Goal: Information Seeking & Learning: Find specific fact

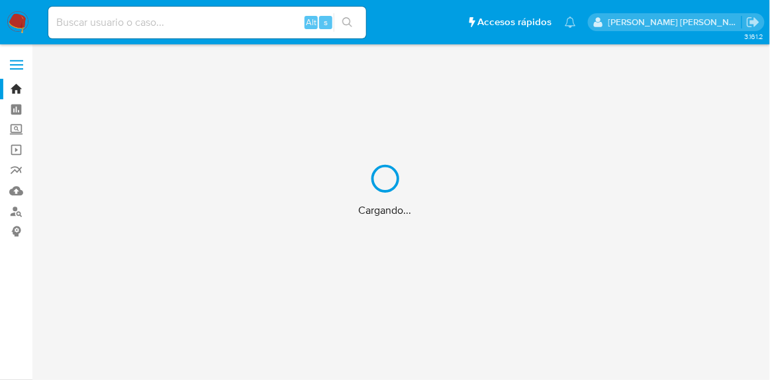
click at [191, 19] on div "Cargando..." at bounding box center [385, 190] width 770 height 380
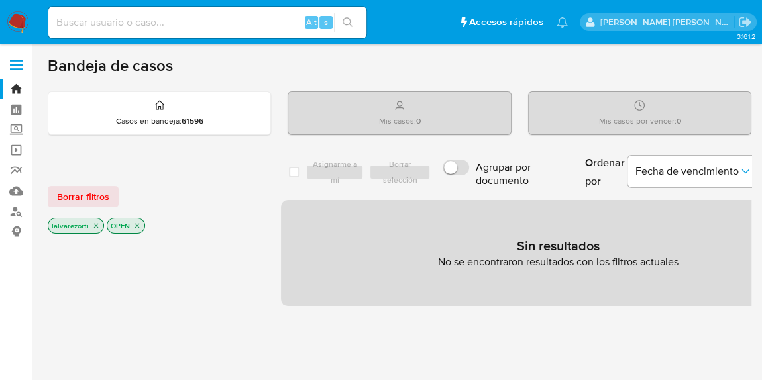
click at [191, 23] on input at bounding box center [207, 22] width 318 height 17
paste input "181943008"
type input "181943008"
click at [135, 225] on icon "close-filter" at bounding box center [137, 226] width 5 height 5
click at [96, 226] on icon "close-filter" at bounding box center [96, 227] width 8 height 8
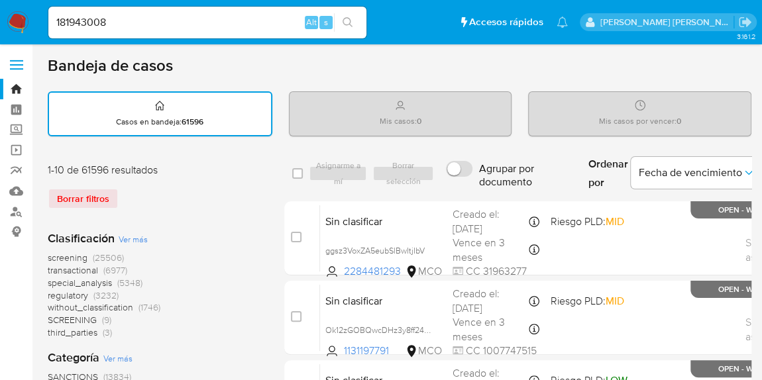
click at [348, 23] on icon "search-icon" at bounding box center [348, 22] width 11 height 11
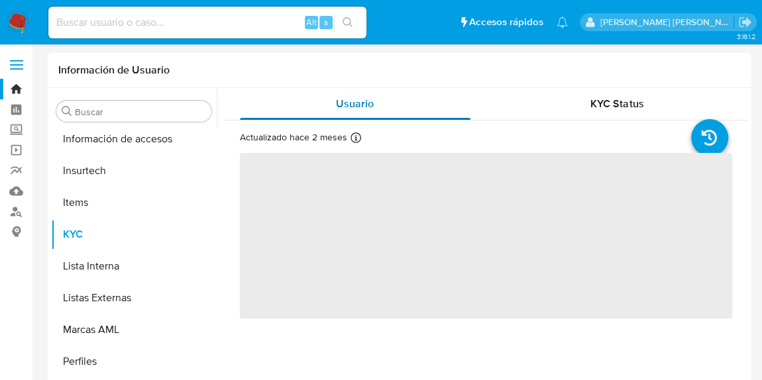
scroll to position [623, 0]
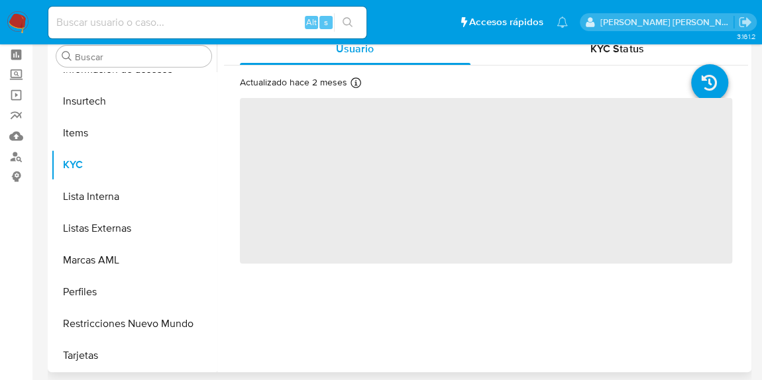
select select "10"
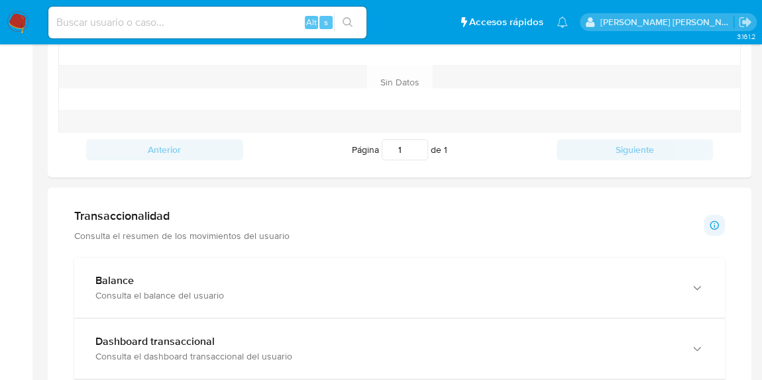
scroll to position [602, 0]
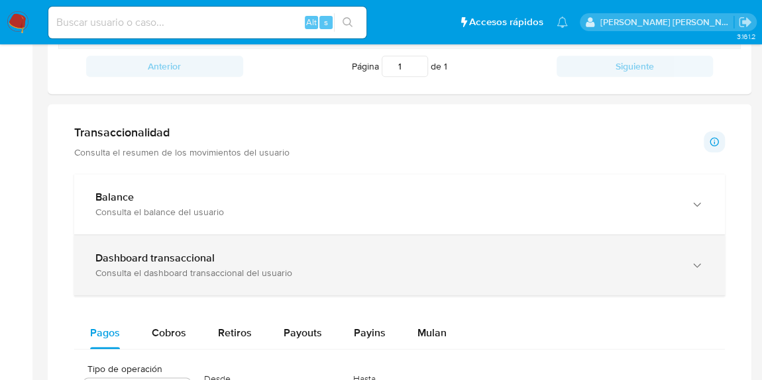
click at [229, 261] on div "Dashboard transaccional" at bounding box center [386, 258] width 582 height 13
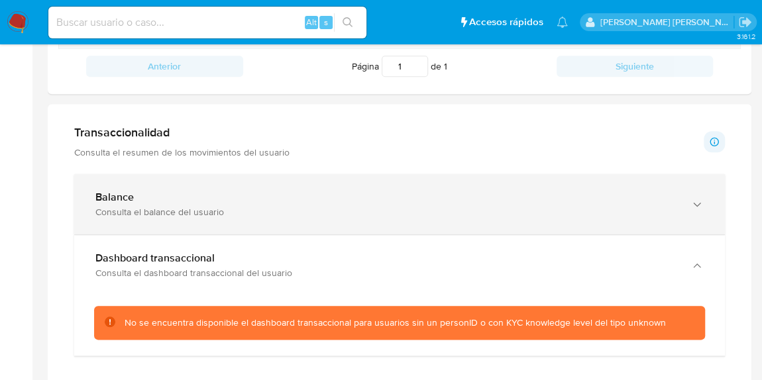
click at [479, 195] on div "Balance" at bounding box center [386, 197] width 582 height 13
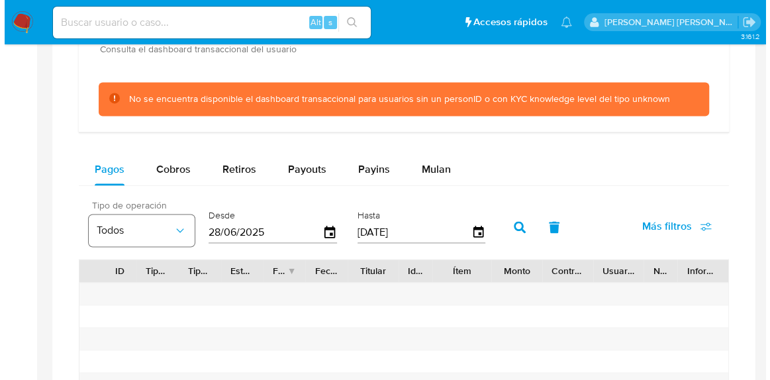
scroll to position [963, 0]
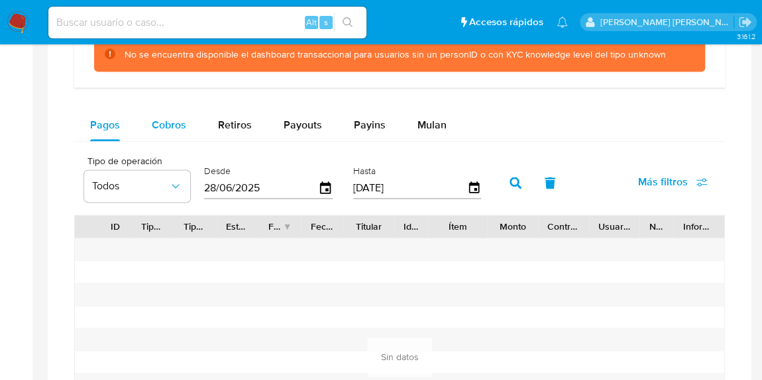
click at [158, 133] on div "Cobros" at bounding box center [169, 125] width 34 height 32
select select "10"
click at [267, 187] on input "28/06/2025" at bounding box center [261, 188] width 114 height 21
click at [317, 191] on icon "button" at bounding box center [325, 188] width 23 height 23
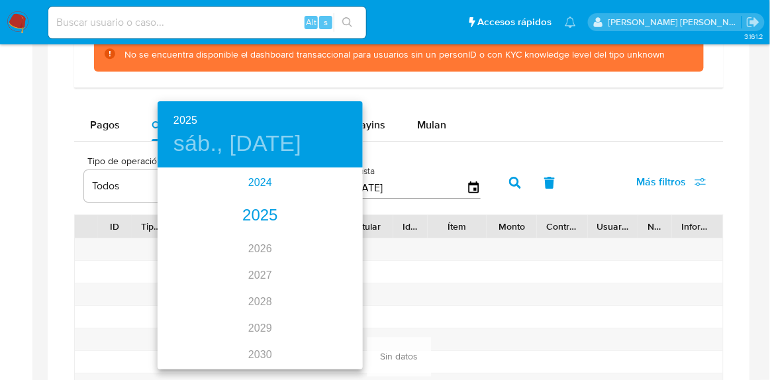
click at [268, 181] on div "2024" at bounding box center [260, 183] width 205 height 26
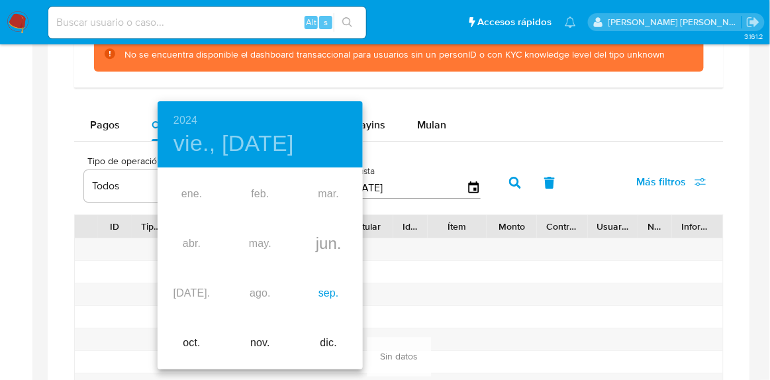
click at [325, 289] on div "sep." at bounding box center [329, 294] width 68 height 50
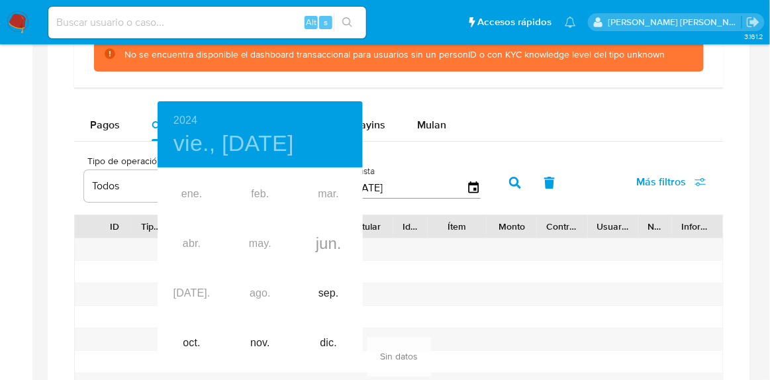
type input "[DATE]"
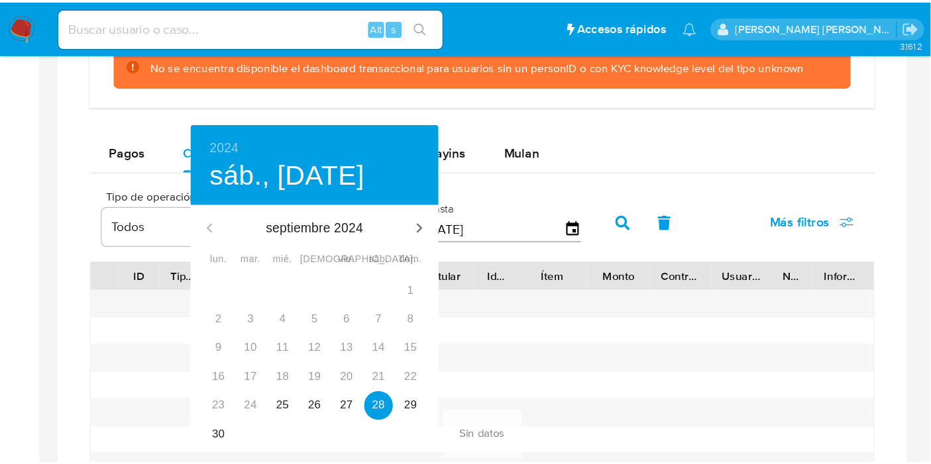
scroll to position [229, 0]
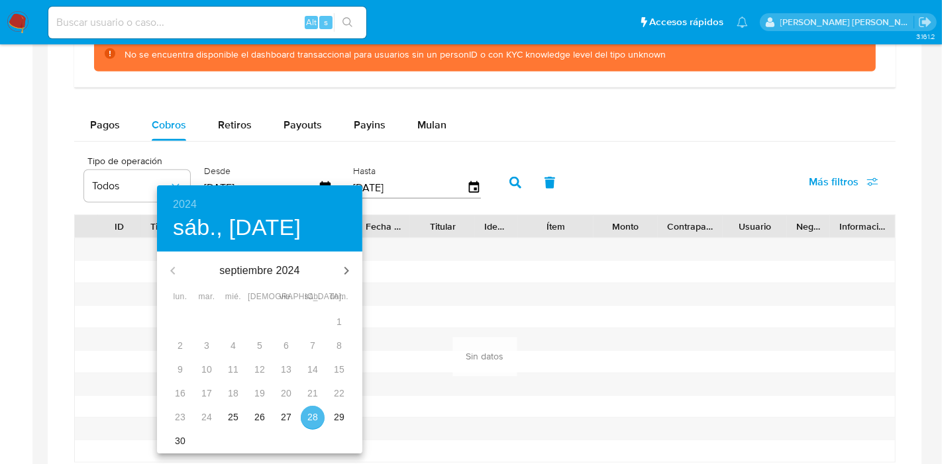
click at [312, 380] on p "28" at bounding box center [312, 417] width 11 height 13
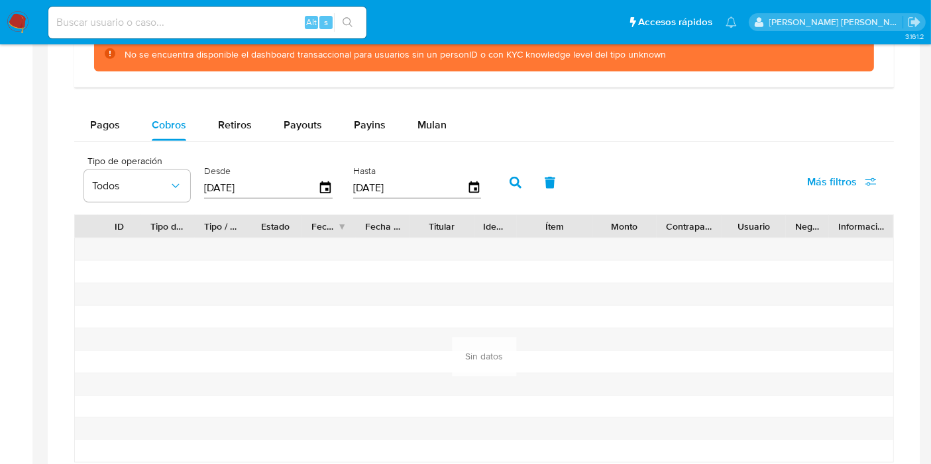
click at [515, 182] on button "button" at bounding box center [515, 183] width 34 height 32
click at [115, 117] on span "Pagos" at bounding box center [105, 124] width 30 height 15
click at [509, 185] on icon "button" at bounding box center [515, 183] width 12 height 12
click at [237, 126] on span "Retiros" at bounding box center [235, 124] width 34 height 15
select select "10"
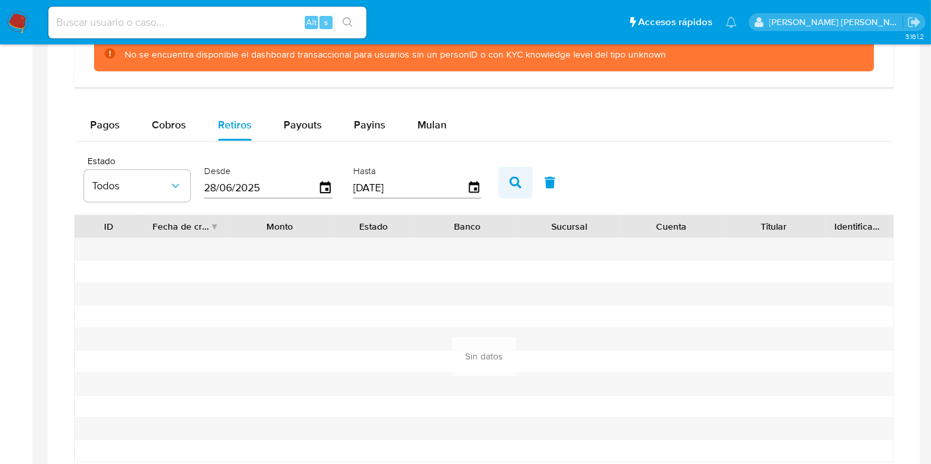
click at [500, 189] on button "button" at bounding box center [515, 183] width 34 height 32
click at [303, 125] on span "Payouts" at bounding box center [303, 124] width 38 height 15
select select "10"
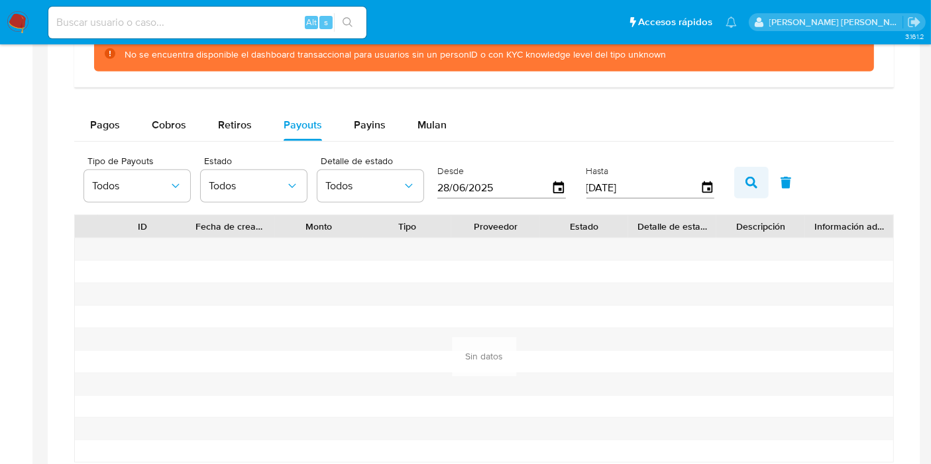
click at [737, 178] on button "button" at bounding box center [751, 183] width 34 height 32
click at [354, 120] on span "Payins" at bounding box center [370, 124] width 32 height 15
select select "10"
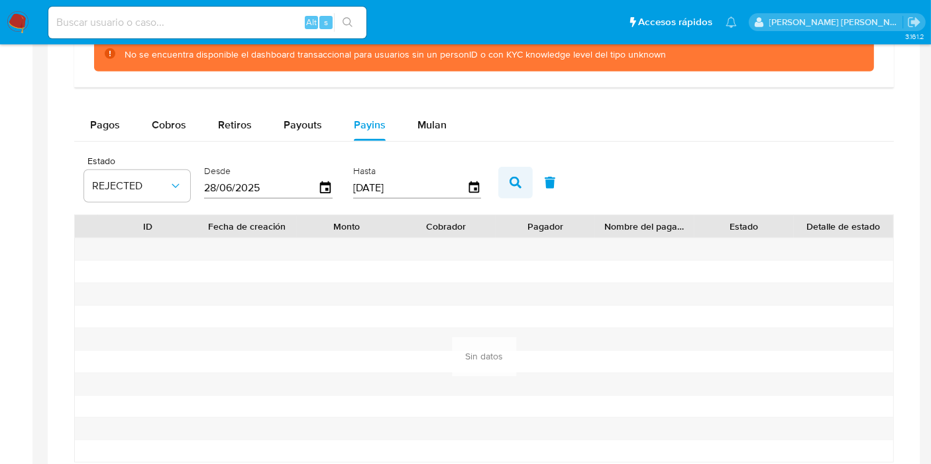
click at [500, 177] on button "button" at bounding box center [515, 183] width 34 height 32
click at [513, 180] on icon "button" at bounding box center [515, 183] width 12 height 12
click at [439, 127] on span "Mulan" at bounding box center [431, 124] width 29 height 15
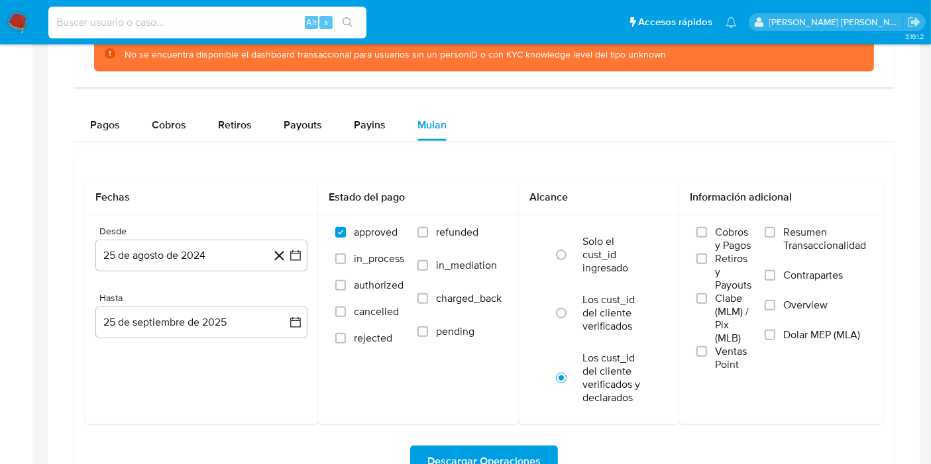
click at [185, 21] on input at bounding box center [207, 22] width 318 height 17
paste input "2611752078"
type input "2611752078"
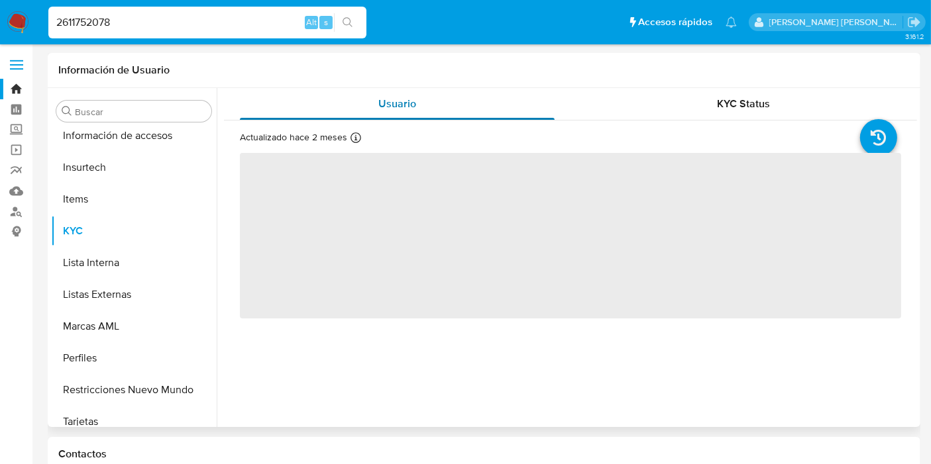
scroll to position [623, 0]
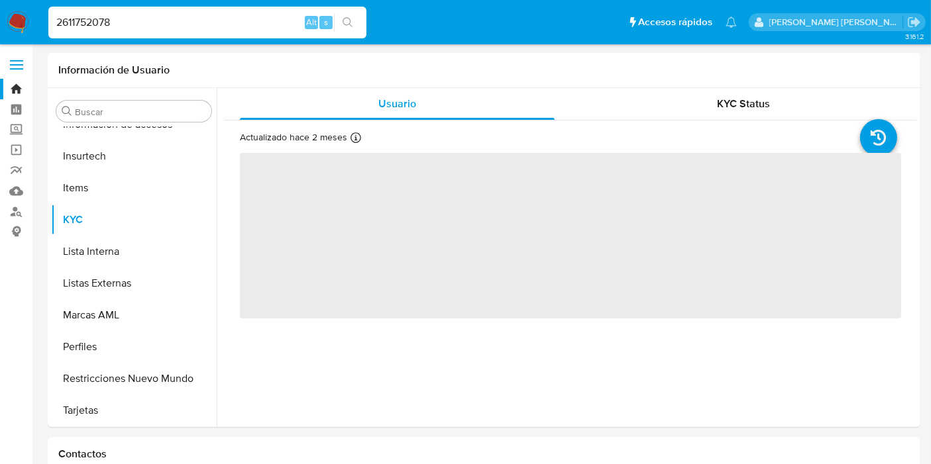
select select "10"
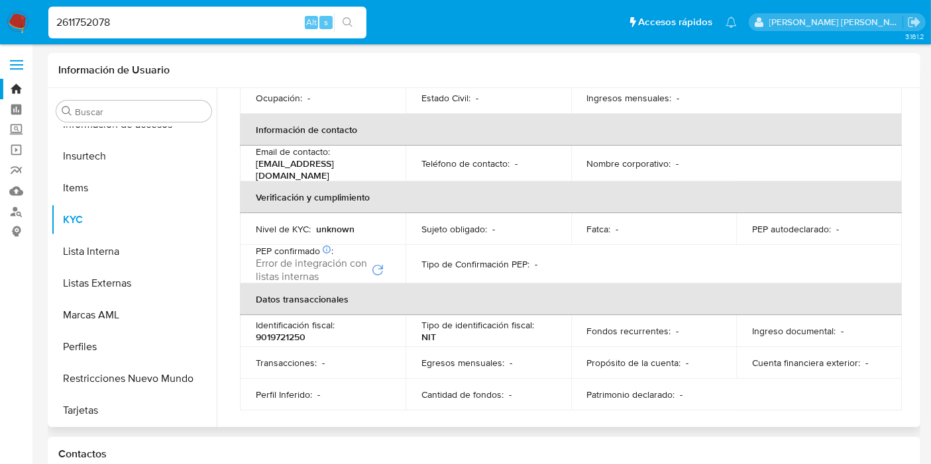
scroll to position [81, 0]
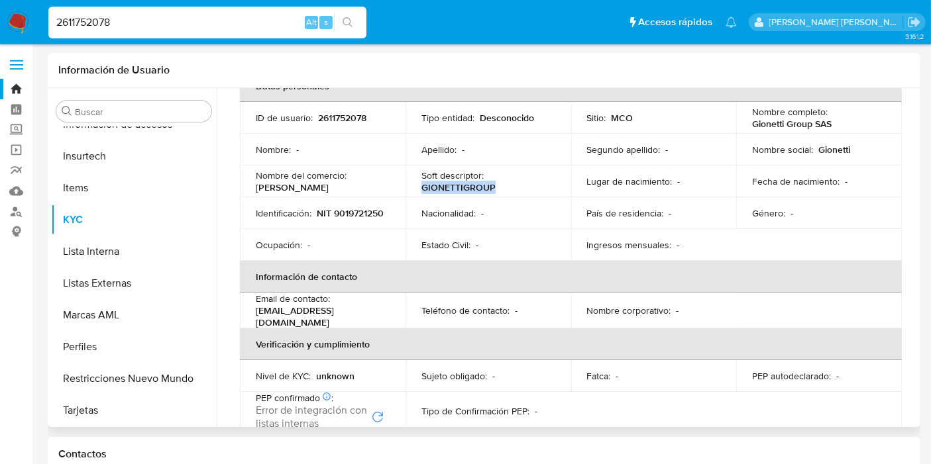
drag, startPoint x: 480, startPoint y: 187, endPoint x: 417, endPoint y: 192, distance: 63.1
click at [417, 192] on td "Soft descriptor : GIONETTIGROUP" at bounding box center [488, 182] width 166 height 32
copy p "GIONETTIGROUP"
drag, startPoint x: 835, startPoint y: 119, endPoint x: 749, endPoint y: 125, distance: 86.3
click at [752, 125] on div "Nombre completo : Gionetti Group SAS" at bounding box center [819, 118] width 134 height 24
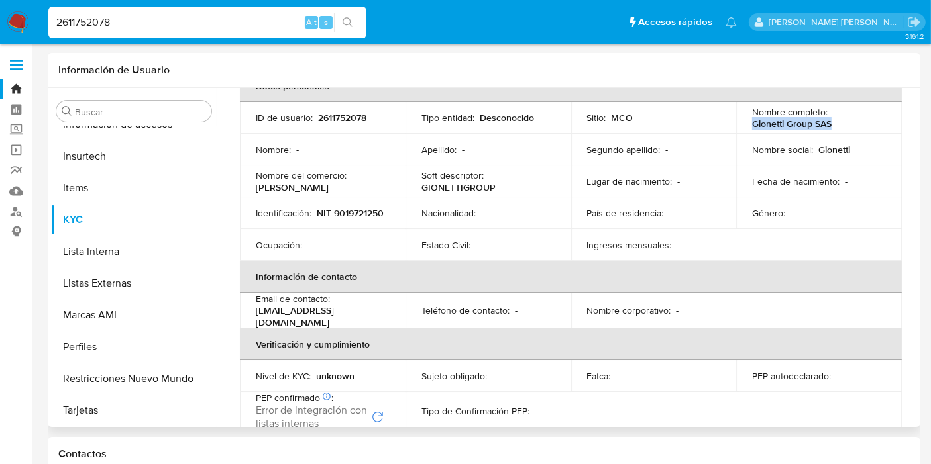
copy p "Gionetti Group SAS"
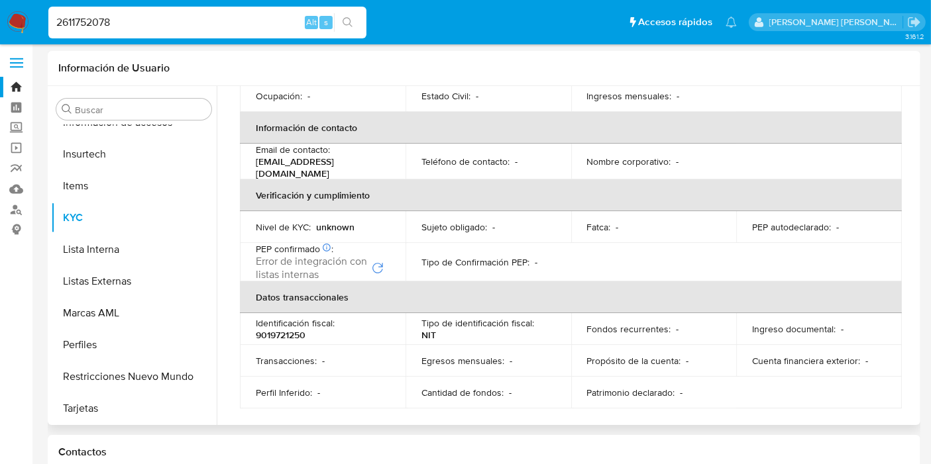
scroll to position [0, 0]
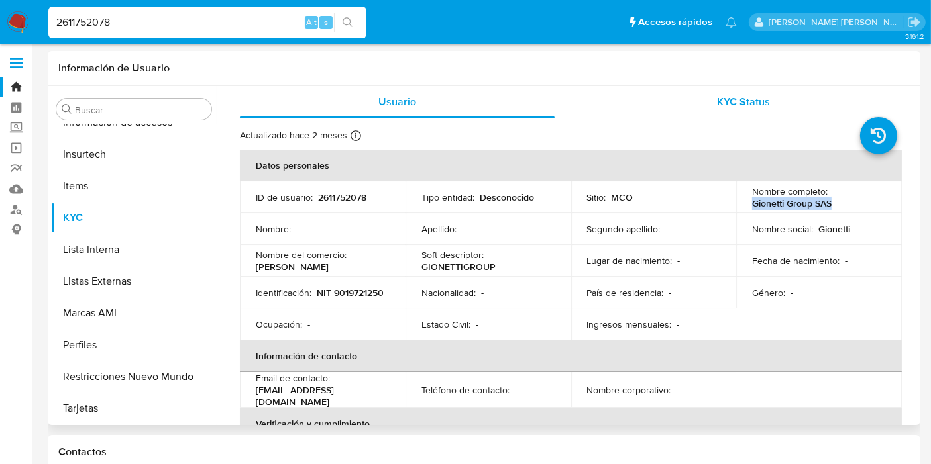
click at [720, 110] on div "KYC Status" at bounding box center [743, 102] width 315 height 32
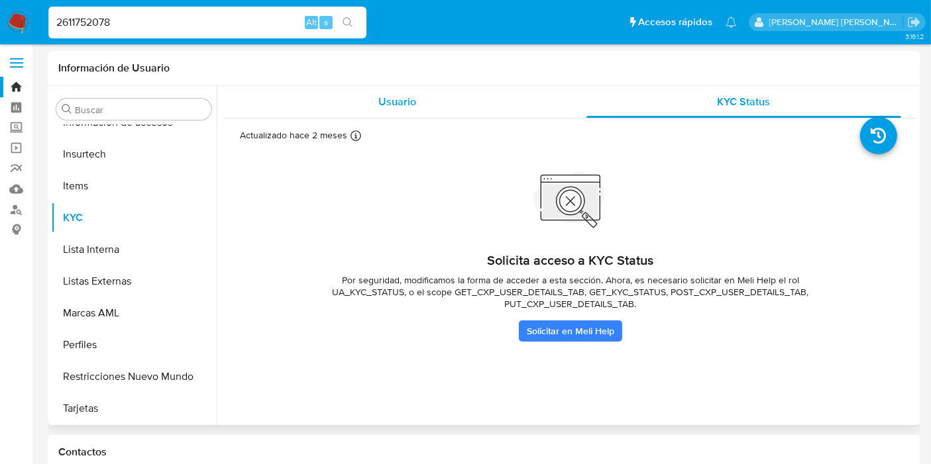
click at [418, 95] on div "Usuario" at bounding box center [397, 102] width 315 height 32
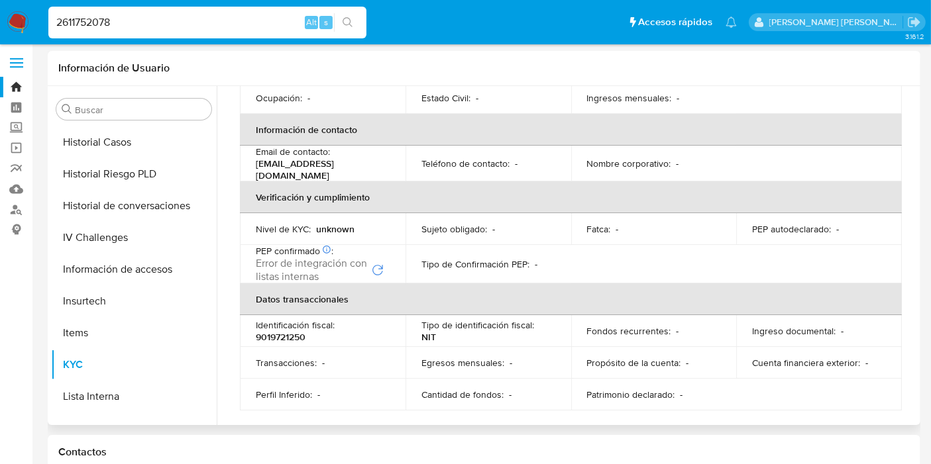
scroll to position [229, 0]
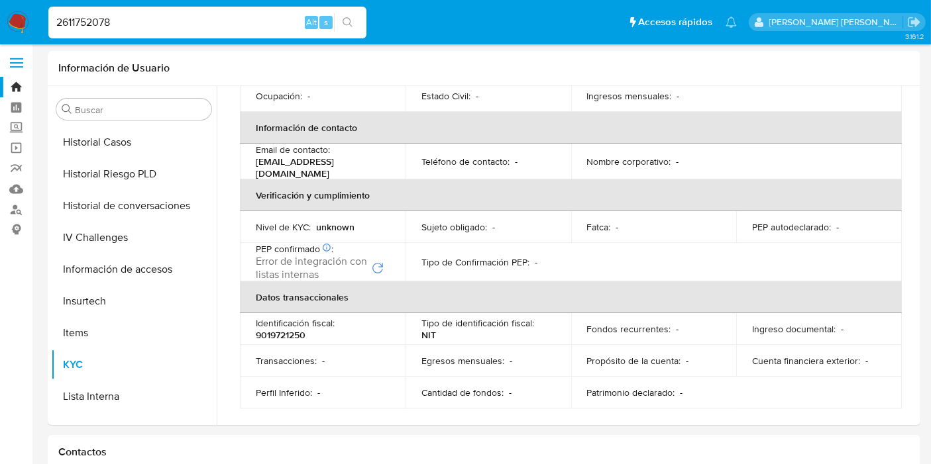
drag, startPoint x: 206, startPoint y: 21, endPoint x: 0, endPoint y: 34, distance: 206.5
click at [0, 36] on nav "Pausado Ver notificaciones 2611752078 Alt s Accesos rápidos Presiona las siguie…" at bounding box center [465, 22] width 931 height 44
click at [347, 26] on icon "search-icon" at bounding box center [348, 22] width 11 height 11
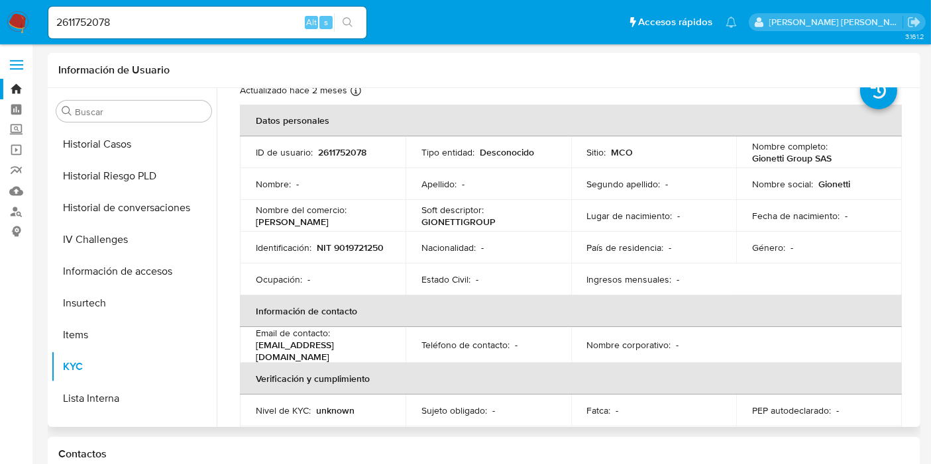
scroll to position [0, 0]
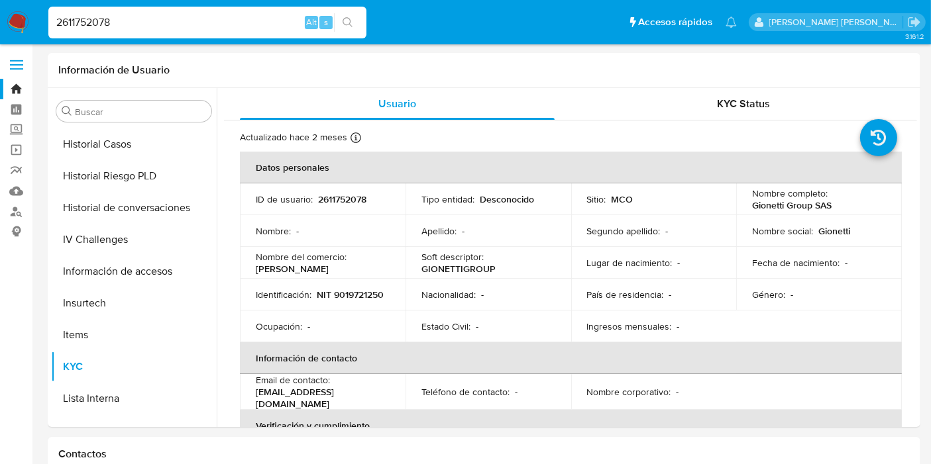
paste input "50793687"
type input "50793687"
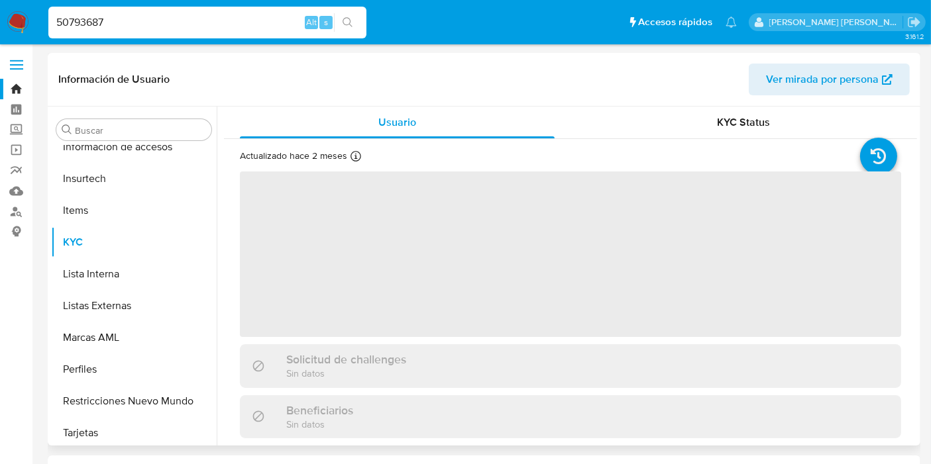
scroll to position [623, 0]
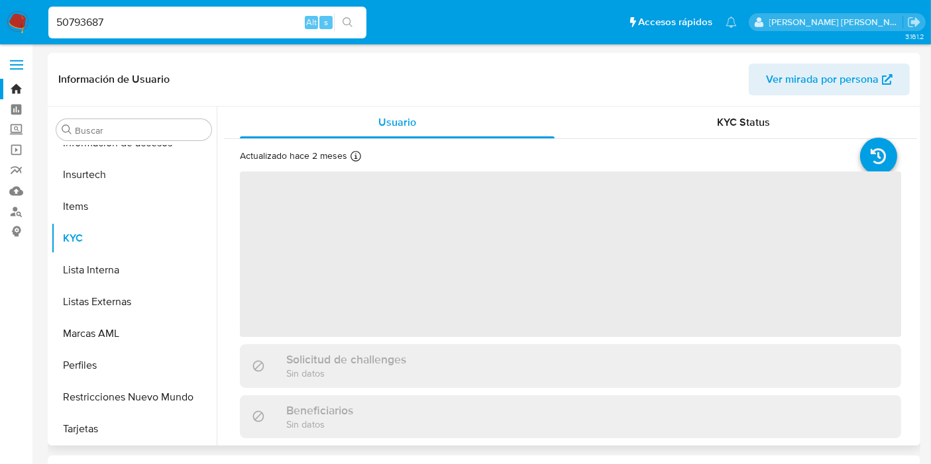
select select "10"
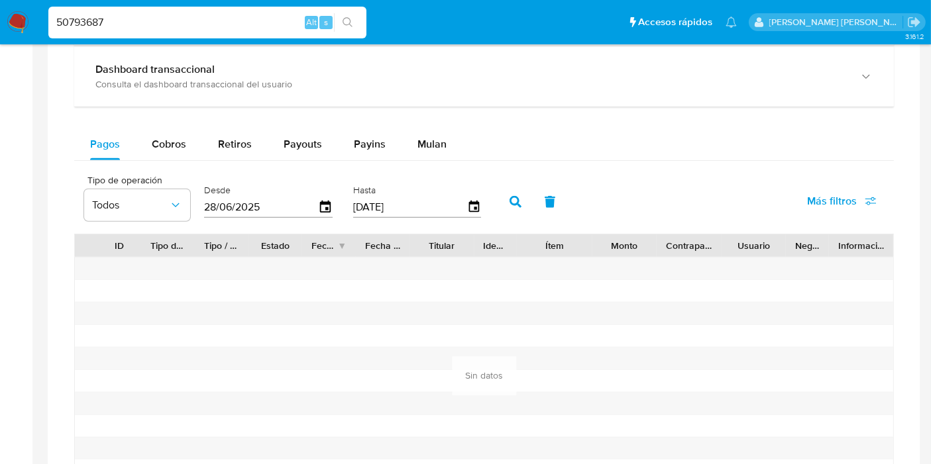
scroll to position [662, 0]
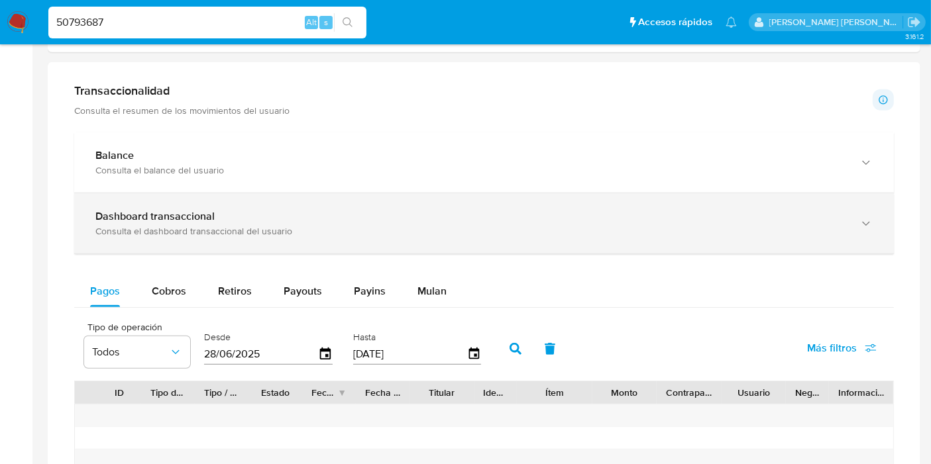
click at [237, 231] on div "Consulta el dashboard transaccional del usuario" at bounding box center [470, 231] width 751 height 12
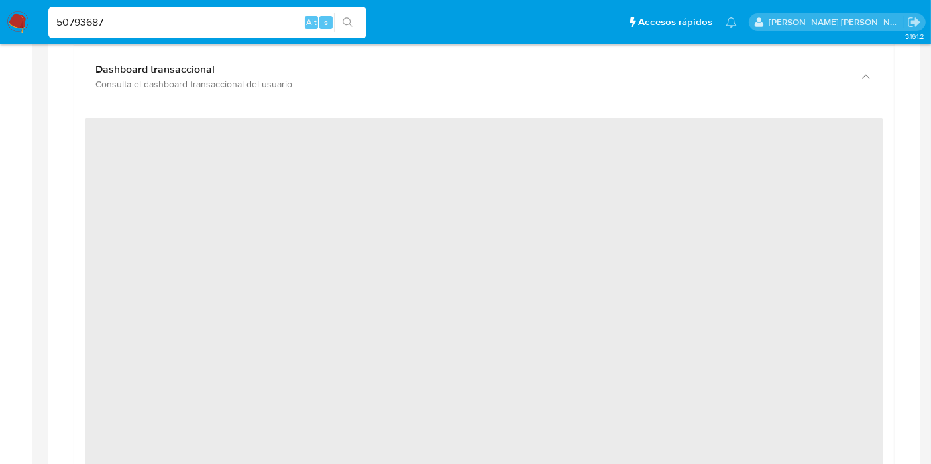
scroll to position [588, 0]
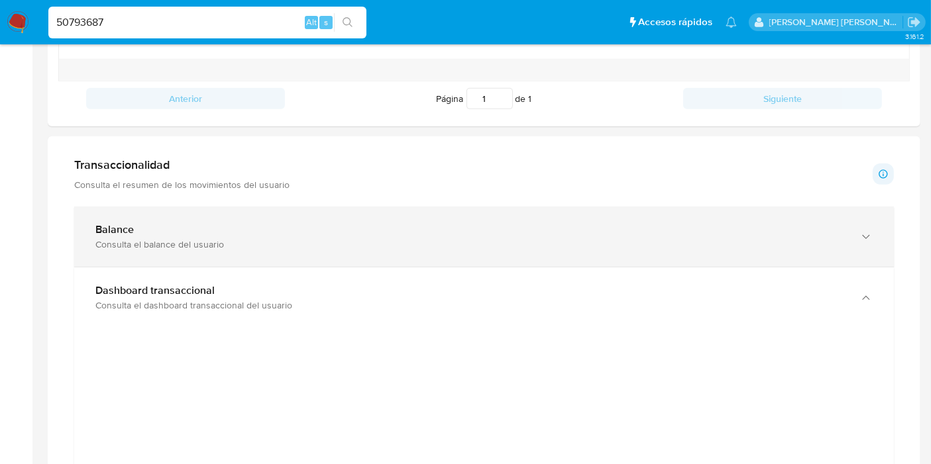
click at [770, 235] on div "Balance Consulta el balance del usuario" at bounding box center [484, 237] width 820 height 60
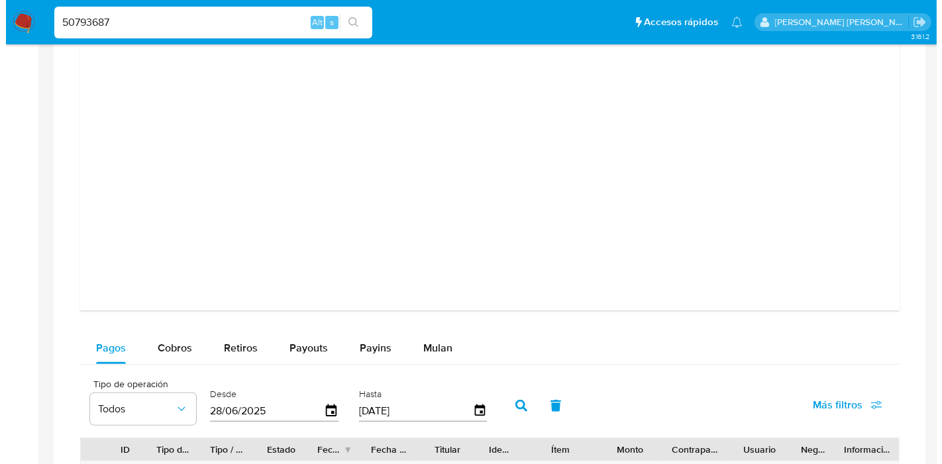
scroll to position [1472, 0]
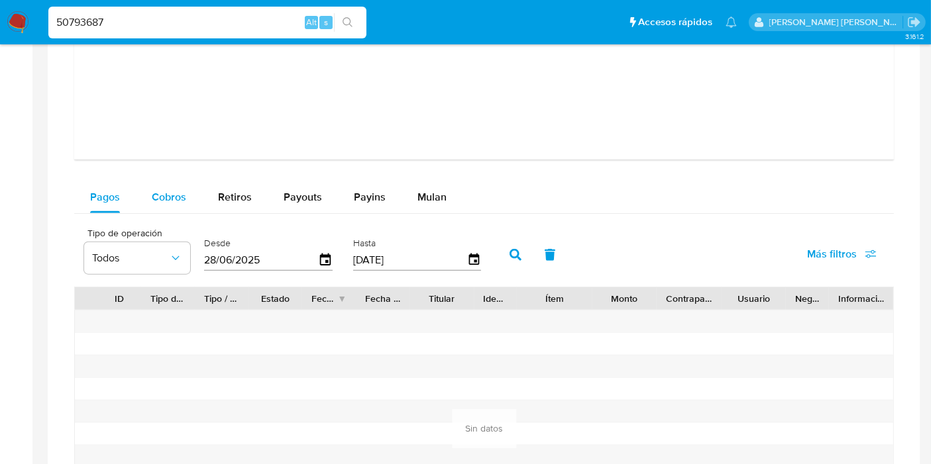
click at [182, 195] on span "Cobros" at bounding box center [169, 196] width 34 height 15
select select "10"
click at [317, 258] on div "28/06/2025" at bounding box center [268, 260] width 129 height 21
click at [321, 258] on icon "button" at bounding box center [325, 260] width 23 height 23
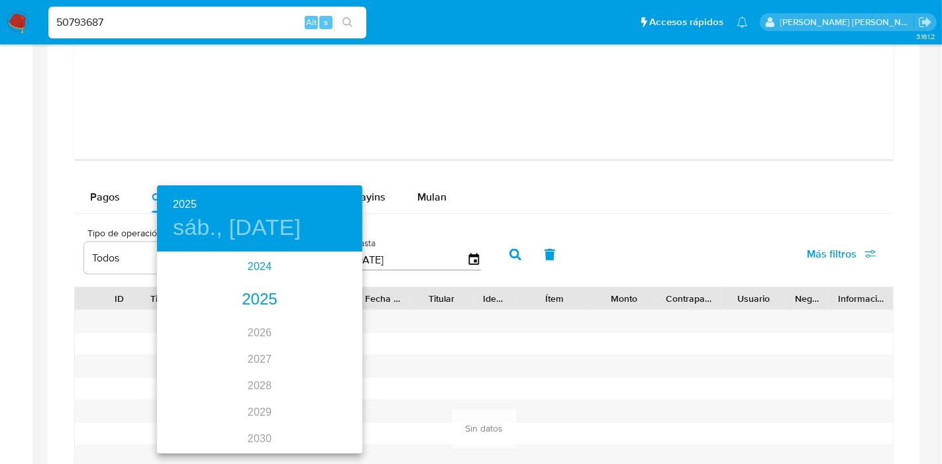
click at [262, 268] on div "2024" at bounding box center [259, 267] width 205 height 26
click at [315, 378] on div "sep." at bounding box center [328, 378] width 68 height 50
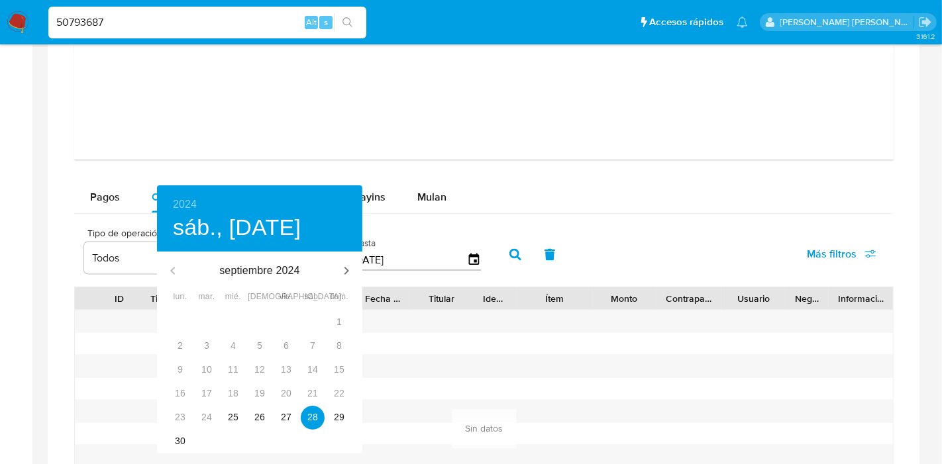
type input "[DATE]"
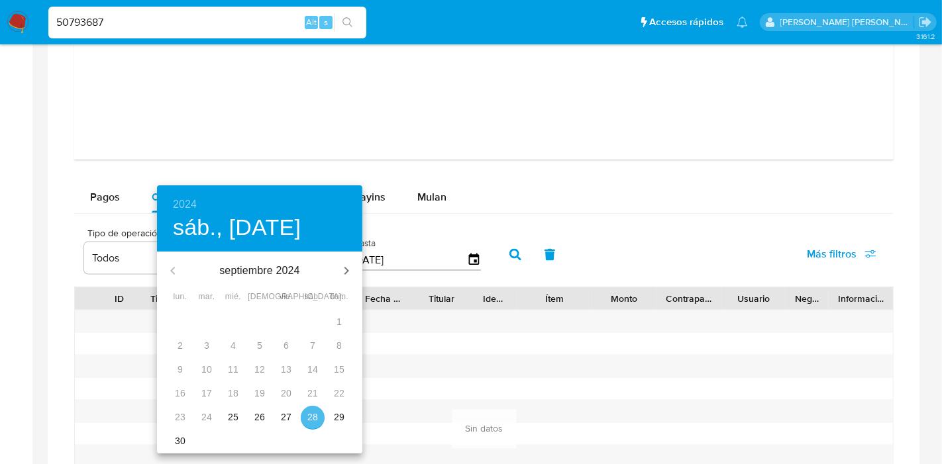
click at [311, 380] on p "28" at bounding box center [312, 417] width 11 height 13
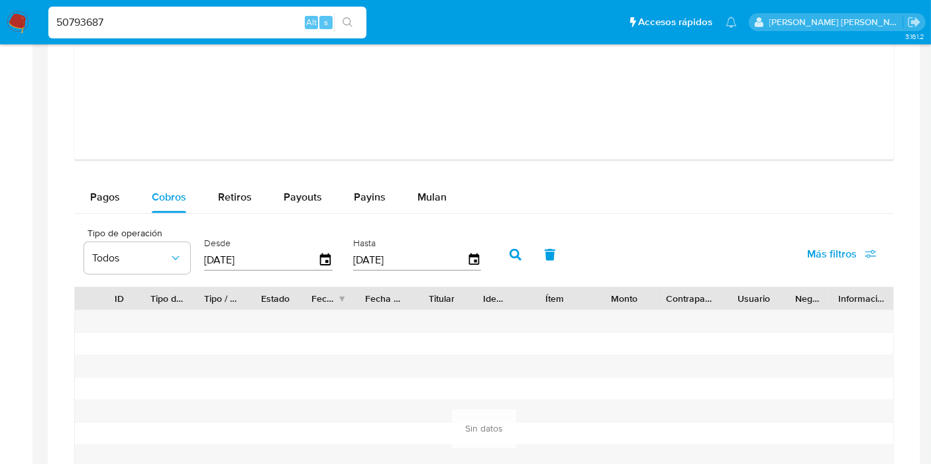
click at [509, 254] on icon "button" at bounding box center [515, 255] width 12 height 12
click at [107, 199] on span "Pagos" at bounding box center [105, 196] width 30 height 15
click at [509, 250] on icon "button" at bounding box center [515, 255] width 12 height 12
click at [244, 190] on span "Retiros" at bounding box center [235, 196] width 34 height 15
select select "10"
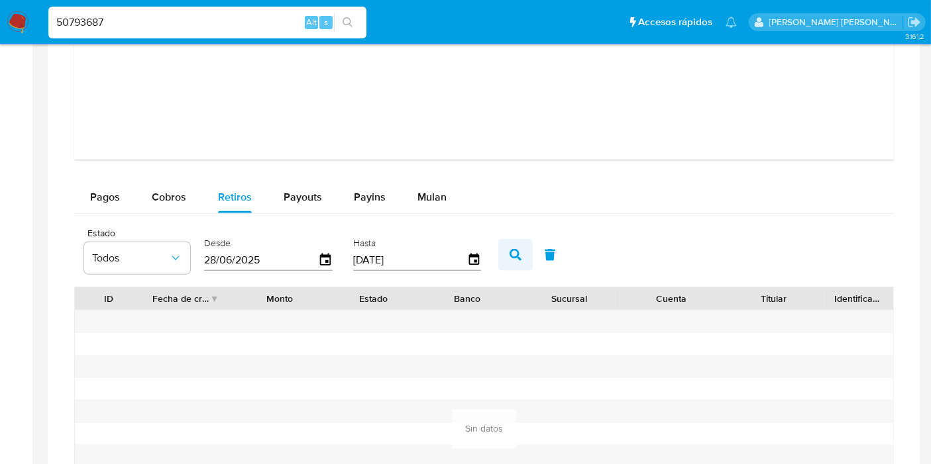
click at [509, 254] on icon "button" at bounding box center [515, 255] width 12 height 12
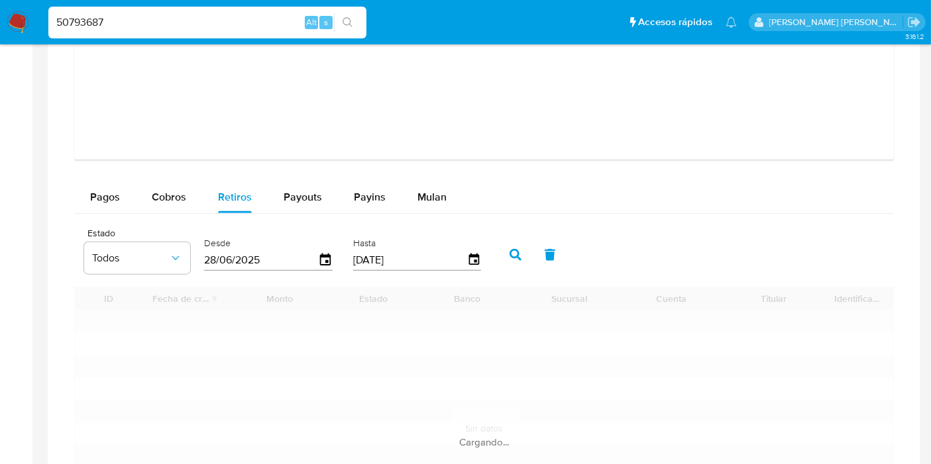
click at [509, 254] on icon "button" at bounding box center [515, 255] width 12 height 12
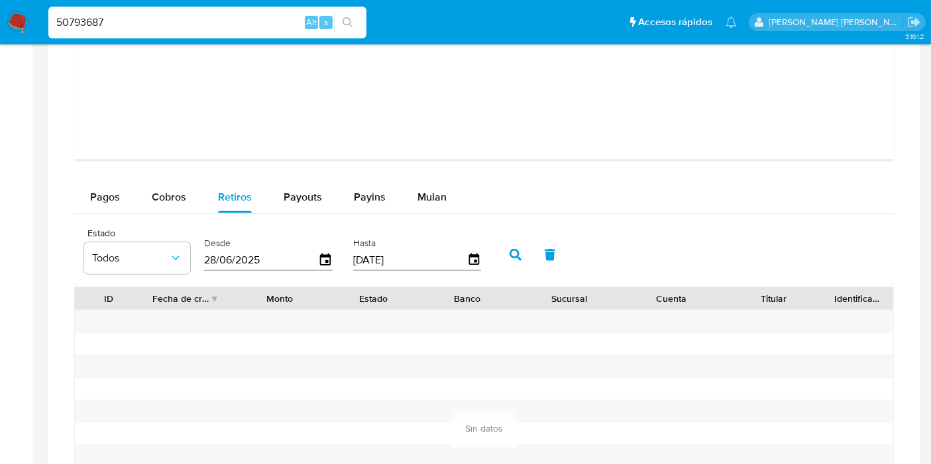
click at [509, 254] on icon "button" at bounding box center [515, 255] width 12 height 12
drag, startPoint x: 333, startPoint y: 264, endPoint x: 321, endPoint y: 258, distance: 13.0
click at [330, 264] on div "Desde [DATE]" at bounding box center [270, 253] width 138 height 53
click at [320, 258] on icon "button" at bounding box center [325, 260] width 23 height 23
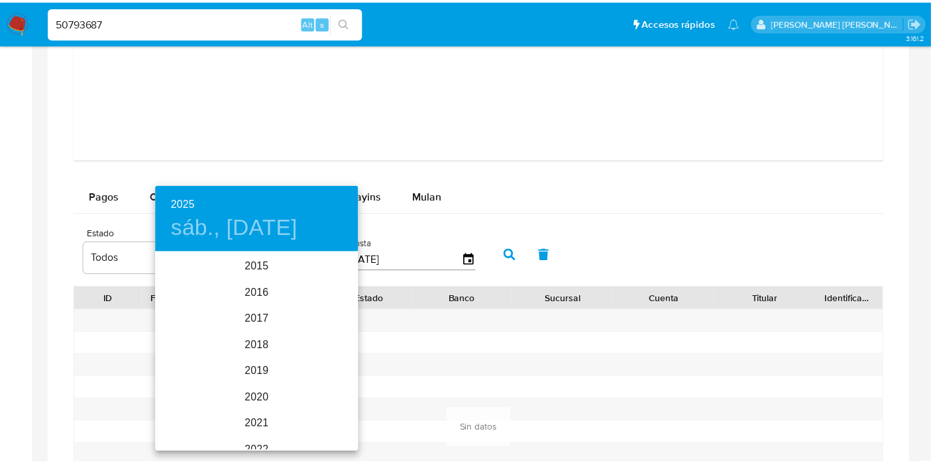
scroll to position [185, 0]
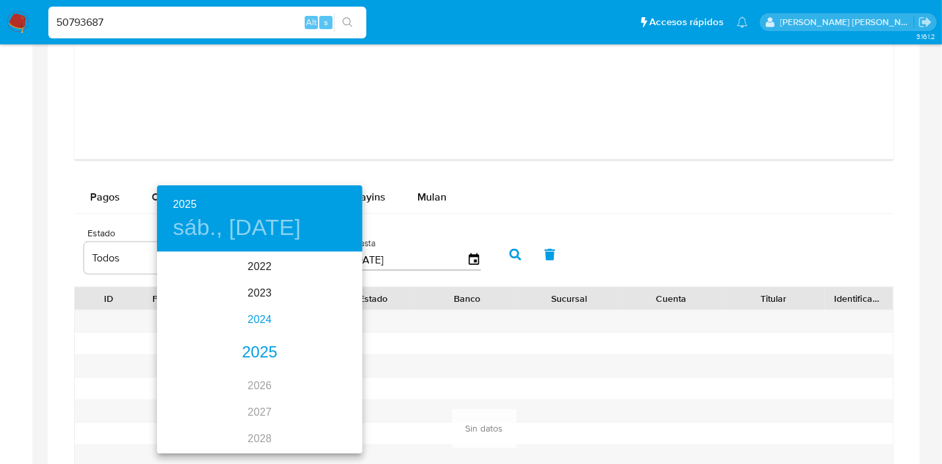
click at [258, 315] on div "2024" at bounding box center [259, 320] width 205 height 26
type input "[DATE]"
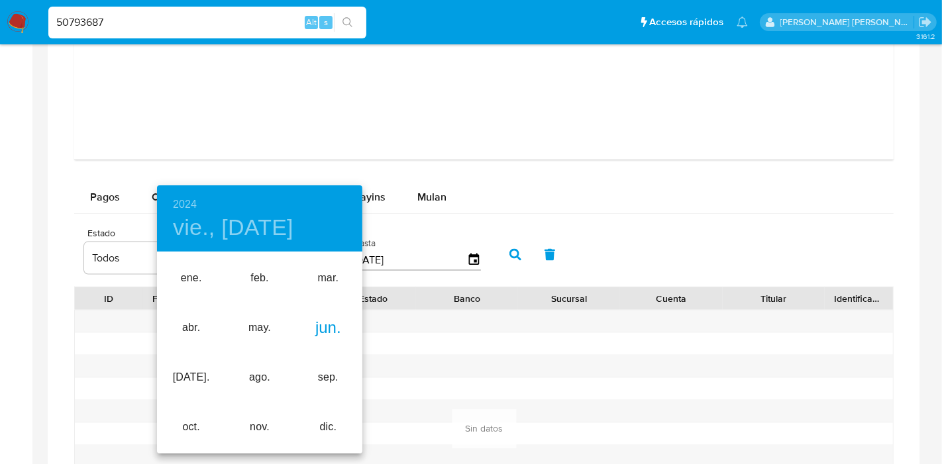
click at [329, 323] on div "jun." at bounding box center [328, 328] width 68 height 50
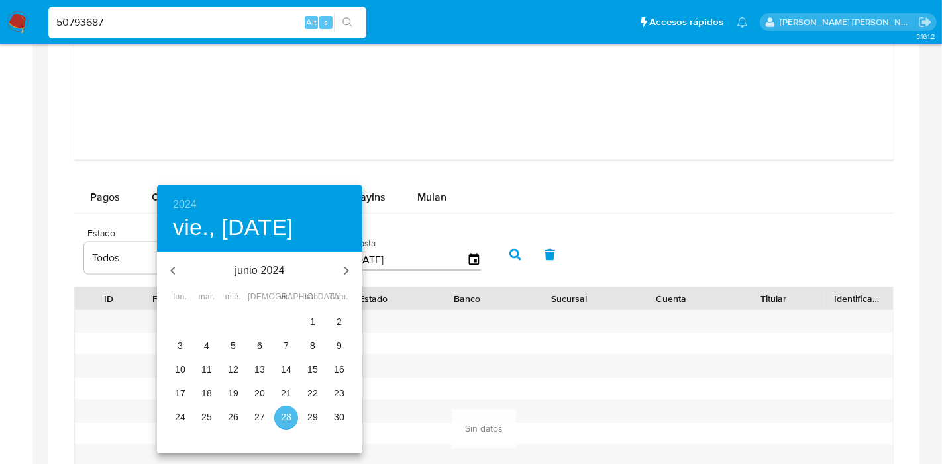
click at [284, 380] on p "28" at bounding box center [286, 417] width 11 height 13
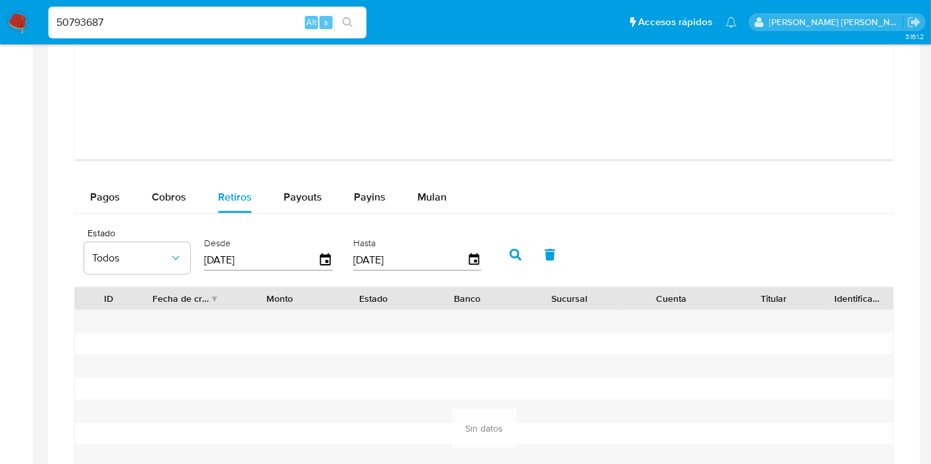
click at [509, 254] on icon "button" at bounding box center [515, 255] width 12 height 12
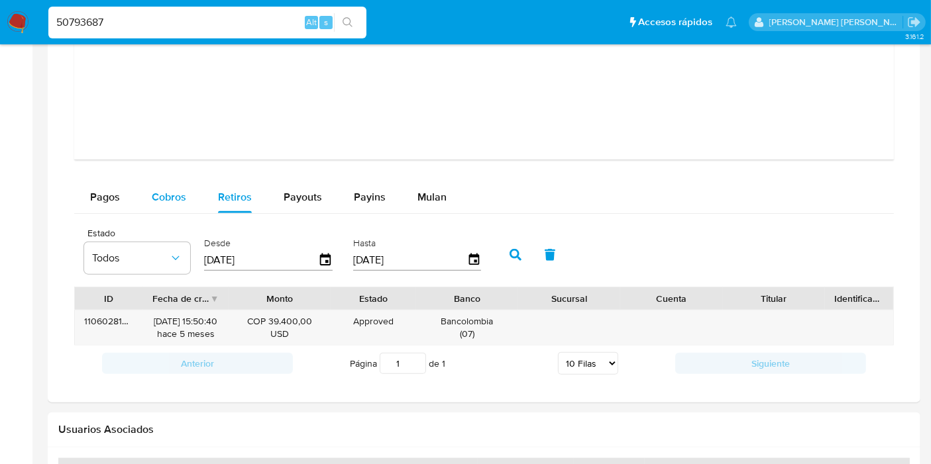
click at [162, 189] on span "Cobros" at bounding box center [169, 196] width 34 height 15
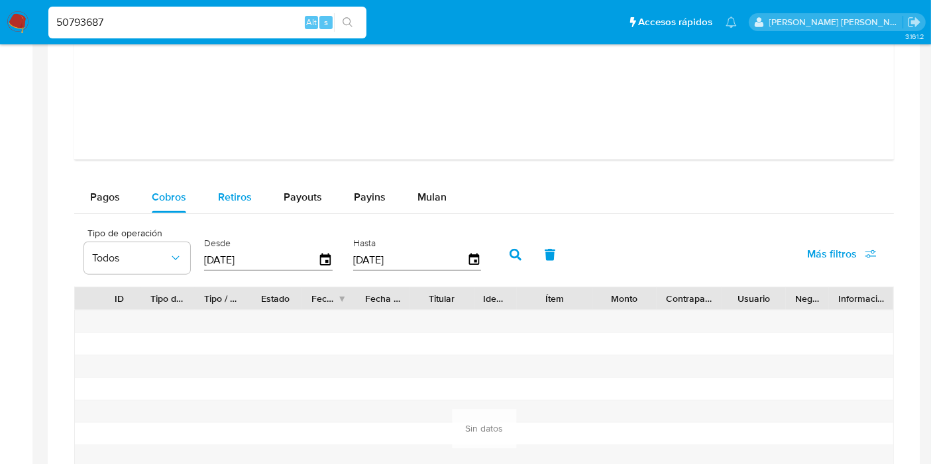
click at [244, 189] on span "Retiros" at bounding box center [235, 196] width 34 height 15
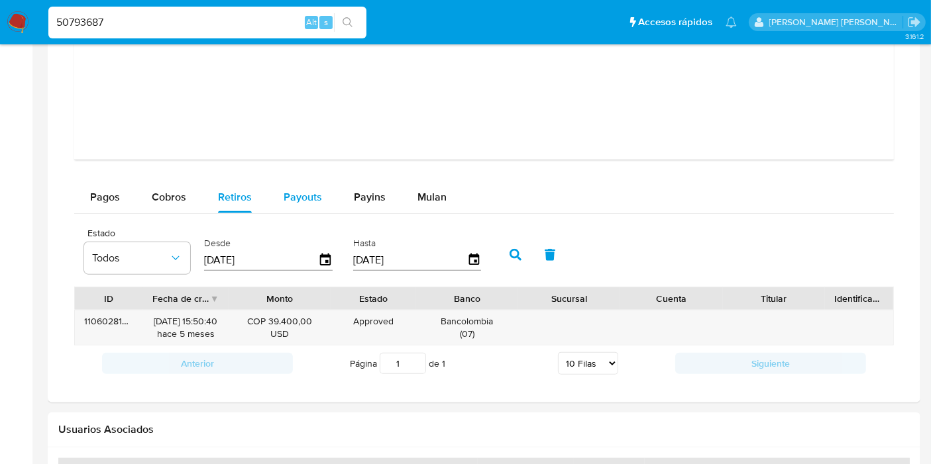
click at [306, 197] on span "Payouts" at bounding box center [303, 196] width 38 height 15
select select "10"
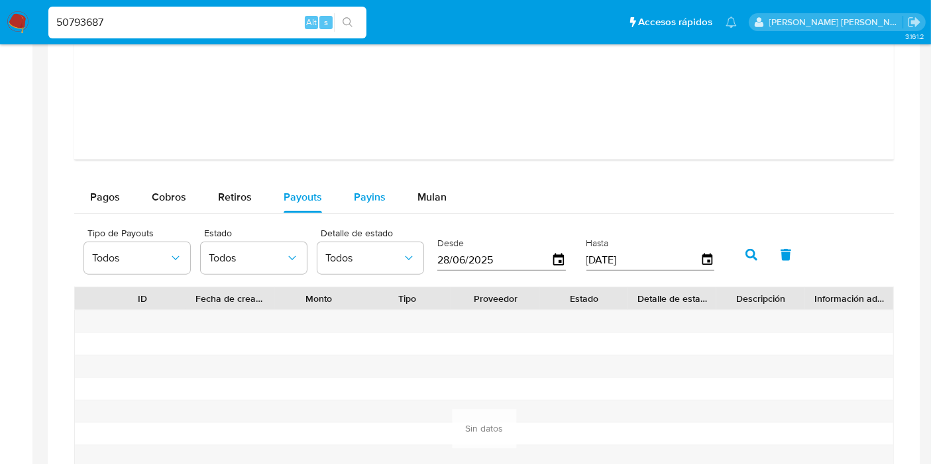
click at [372, 197] on span "Payins" at bounding box center [370, 196] width 32 height 15
select select "10"
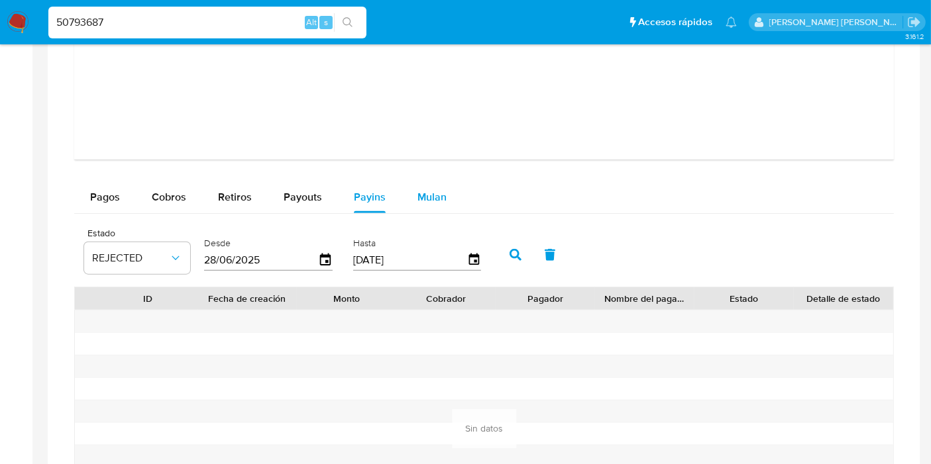
click at [427, 189] on span "Mulan" at bounding box center [431, 196] width 29 height 15
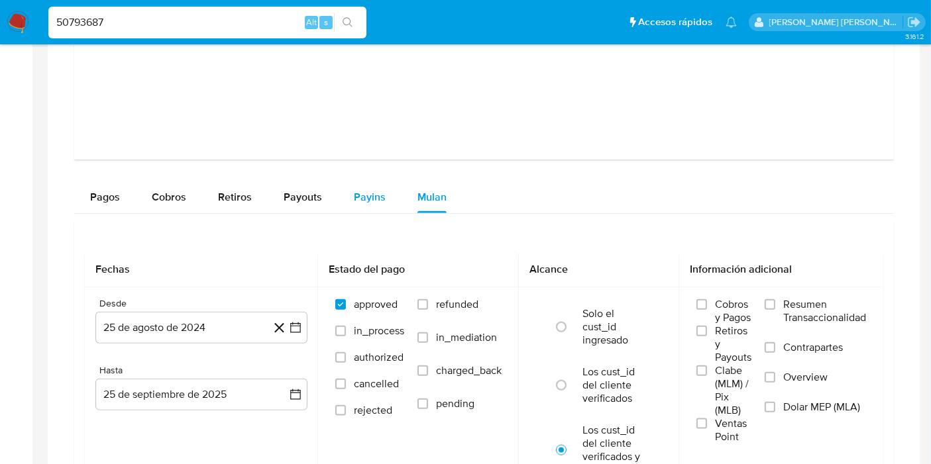
click at [346, 206] on button "Payins" at bounding box center [370, 198] width 64 height 32
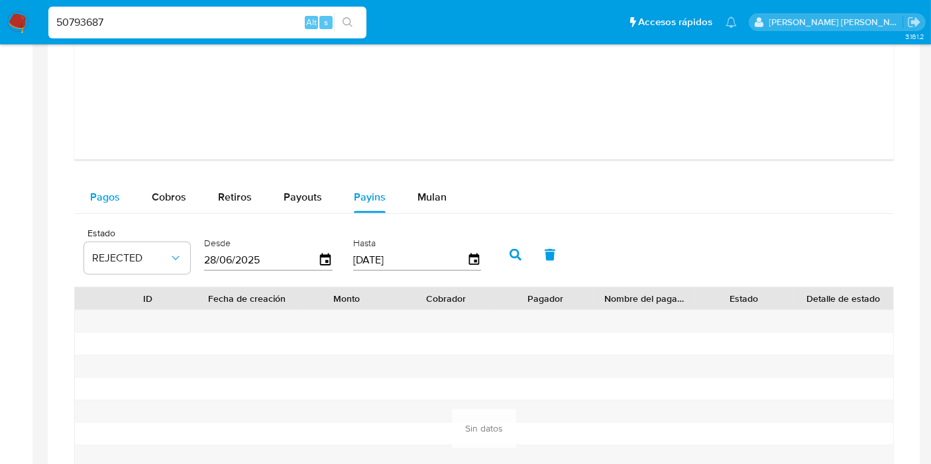
click at [111, 198] on span "Pagos" at bounding box center [105, 196] width 30 height 15
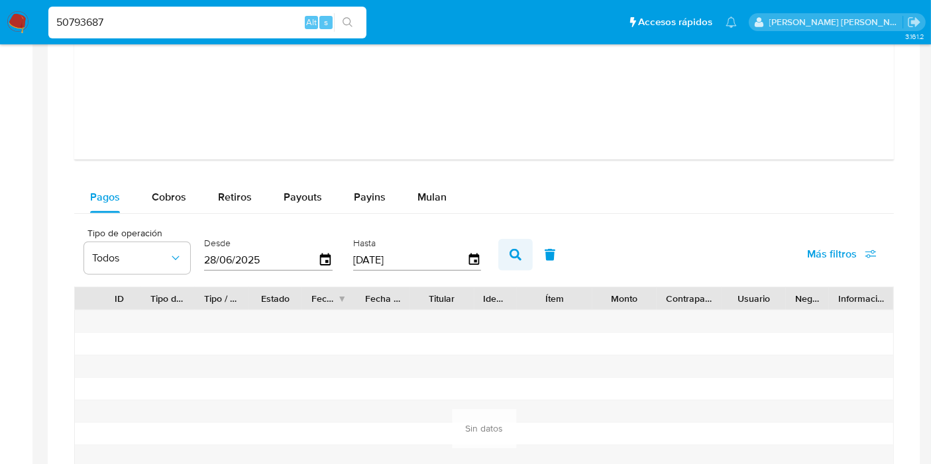
click at [515, 252] on button "button" at bounding box center [515, 255] width 34 height 32
click at [329, 259] on div "Desde [DATE]" at bounding box center [270, 253] width 138 height 53
click at [323, 258] on icon "button" at bounding box center [325, 260] width 11 height 12
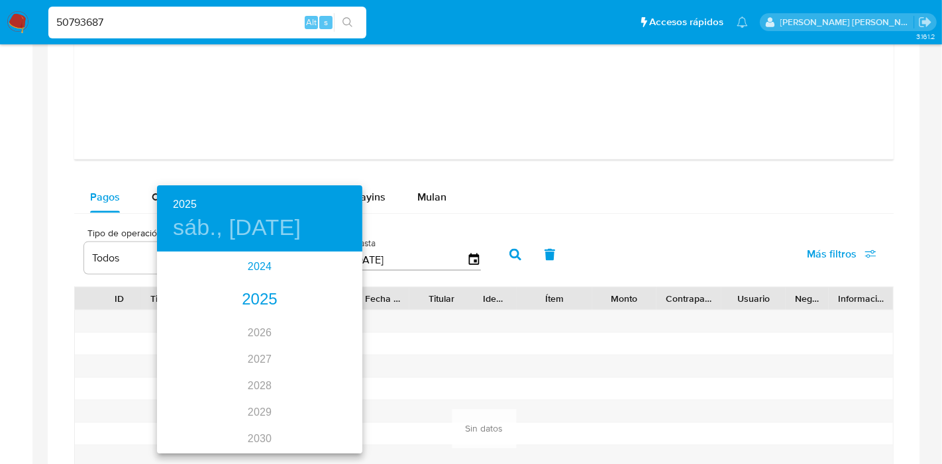
click at [258, 275] on div "2024" at bounding box center [259, 267] width 205 height 26
click at [330, 372] on div "sep." at bounding box center [328, 378] width 68 height 50
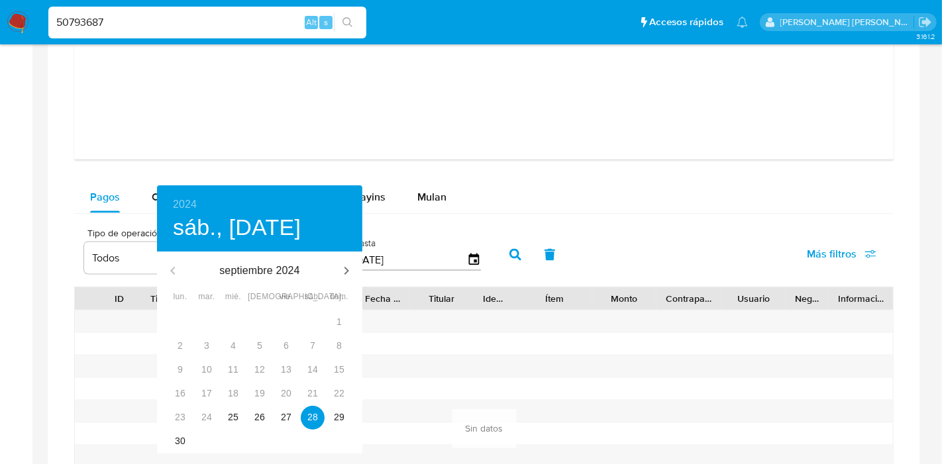
type input "[DATE]"
click at [314, 380] on p "28" at bounding box center [312, 417] width 11 height 13
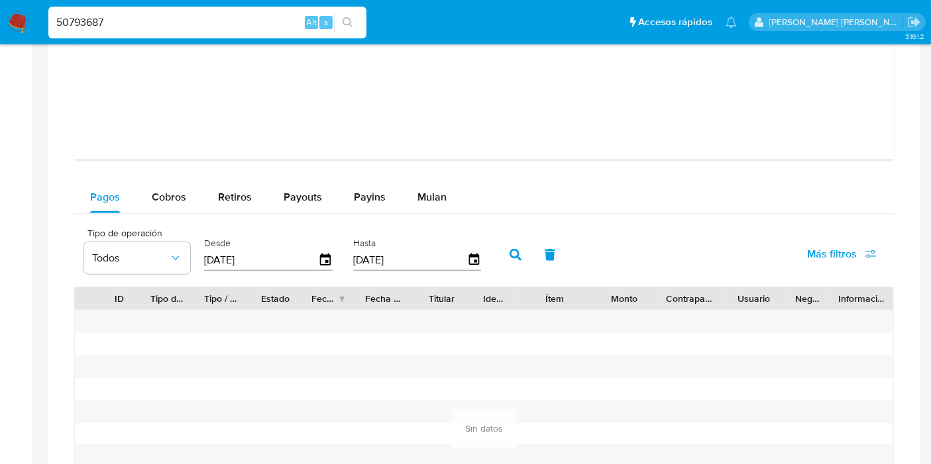
click at [509, 249] on icon "button" at bounding box center [515, 255] width 12 height 12
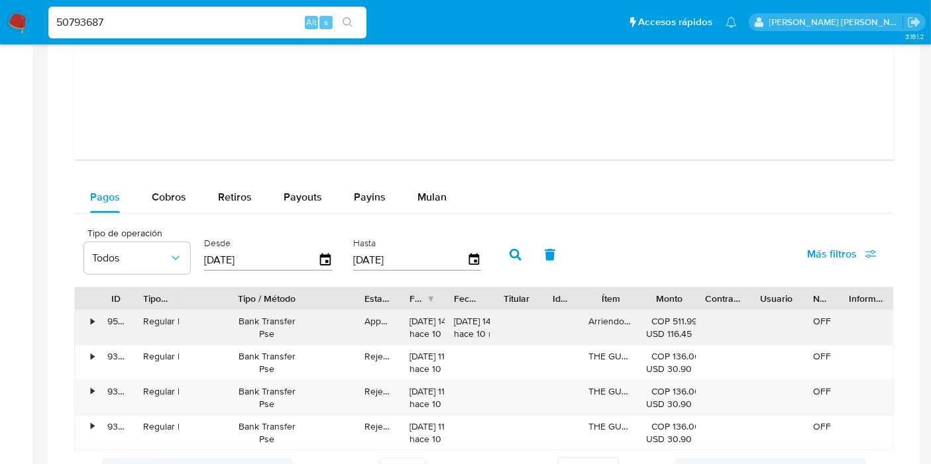
drag, startPoint x: 254, startPoint y: 295, endPoint x: 377, endPoint y: 307, distance: 123.1
click at [377, 307] on div "ID Tipo de operación Tipo / Método Estado Fecha de creación Fecha de aprobación…" at bounding box center [484, 369] width 820 height 164
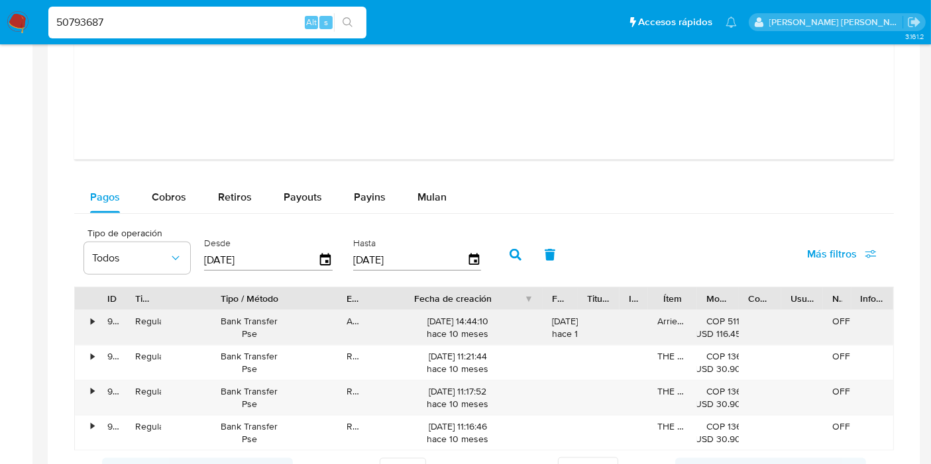
drag, startPoint x: 454, startPoint y: 301, endPoint x: 574, endPoint y: 315, distance: 120.1
click at [574, 315] on div "ID Tipo de operación Tipo / Método Estado Fecha de creación Fecha de aprobación…" at bounding box center [484, 369] width 820 height 164
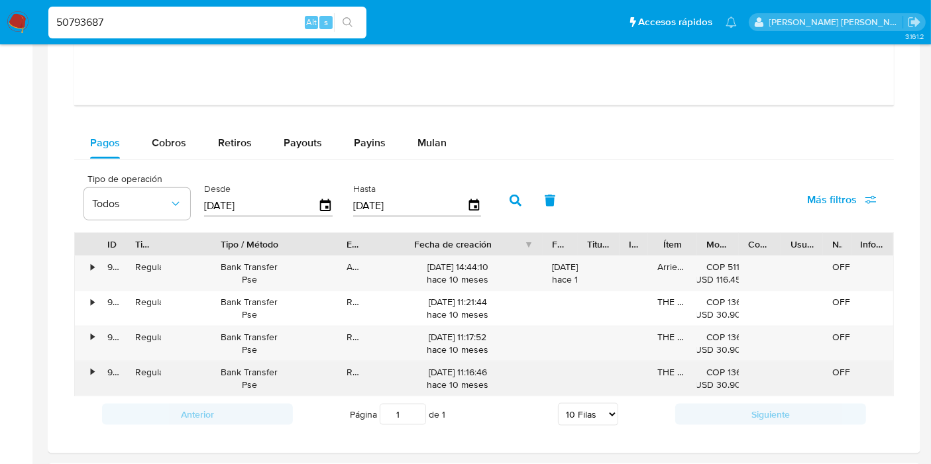
scroll to position [1546, 0]
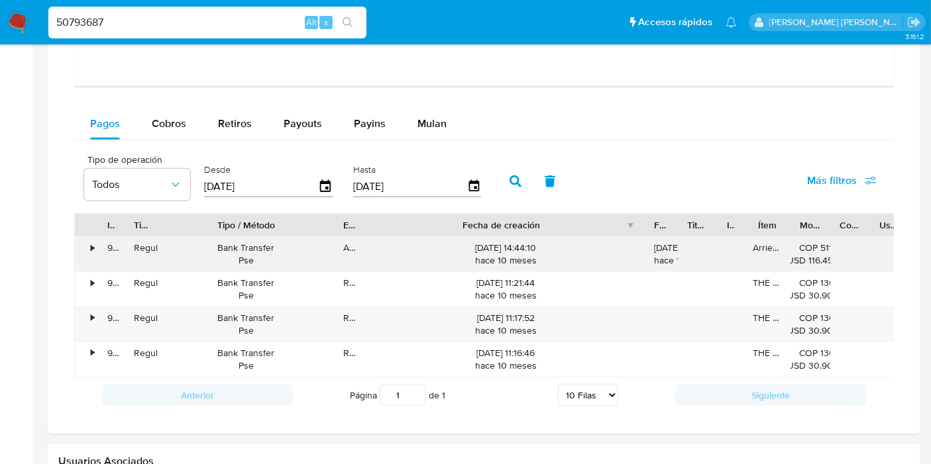
drag, startPoint x: 537, startPoint y: 229, endPoint x: 602, endPoint y: 255, distance: 70.1
click at [607, 255] on div "ID Tipo de operación Tipo / Método Estado Fecha de creación Fecha de aprobación…" at bounding box center [484, 295] width 820 height 164
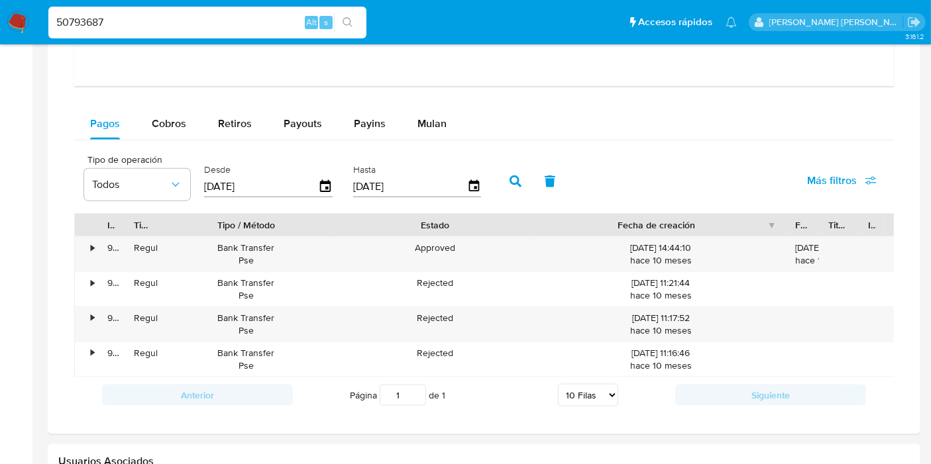
drag, startPoint x: 374, startPoint y: 219, endPoint x: 543, endPoint y: 227, distance: 169.1
click at [543, 227] on div at bounding box center [536, 225] width 24 height 23
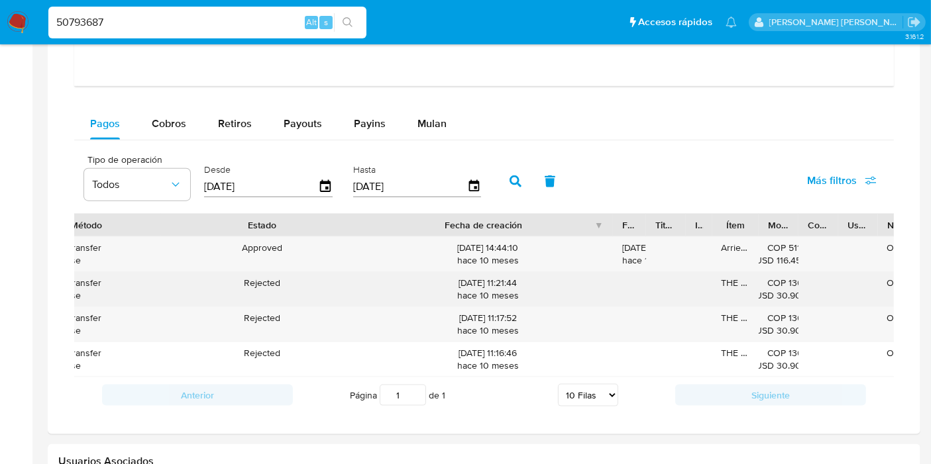
scroll to position [0, 172]
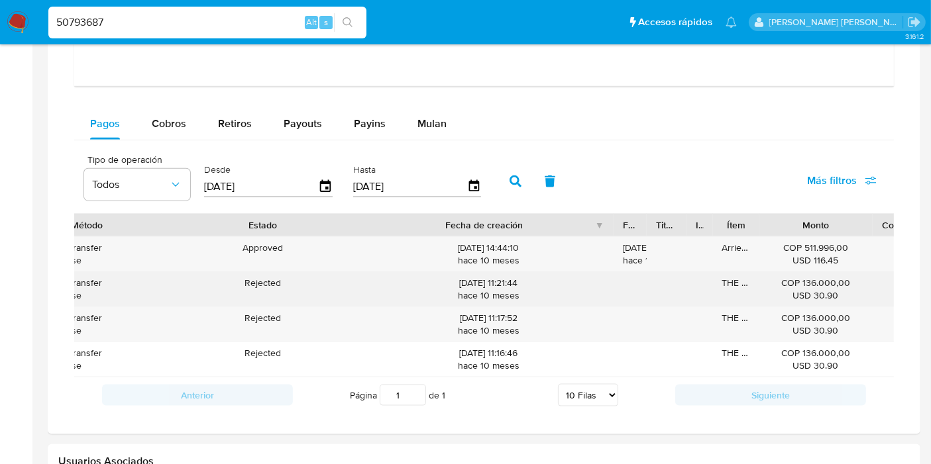
drag, startPoint x: 799, startPoint y: 225, endPoint x: 849, endPoint y: 276, distance: 70.7
click at [770, 240] on div "ID Tipo de operación Tipo / Método Estado Fecha de creación Fecha de aprobación…" at bounding box center [484, 295] width 820 height 164
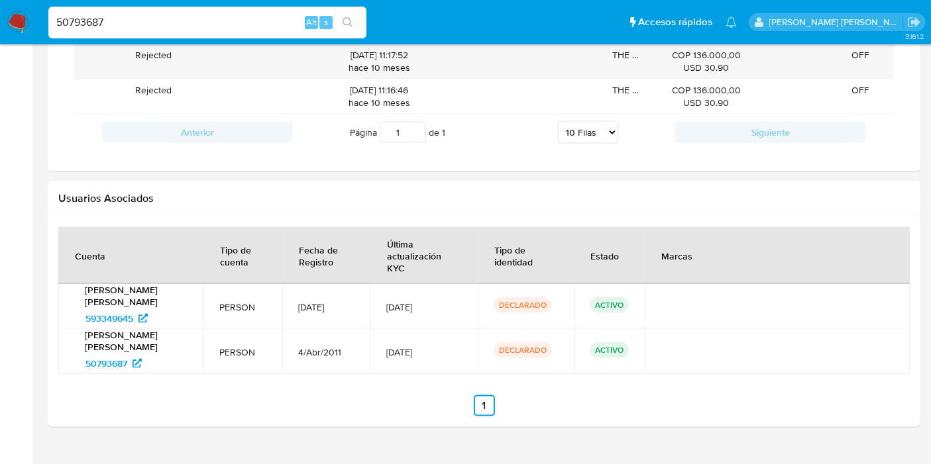
scroll to position [1843, 0]
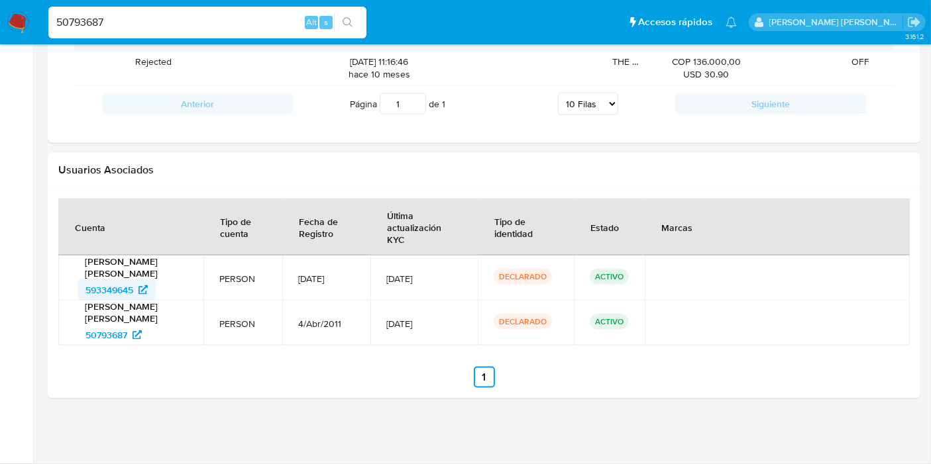
drag, startPoint x: 76, startPoint y: 287, endPoint x: 138, endPoint y: 293, distance: 62.6
click at [138, 293] on div "[PERSON_NAME] [PERSON_NAME] 593349645" at bounding box center [130, 278] width 113 height 45
click at [119, 288] on span "593349645" at bounding box center [109, 290] width 48 height 21
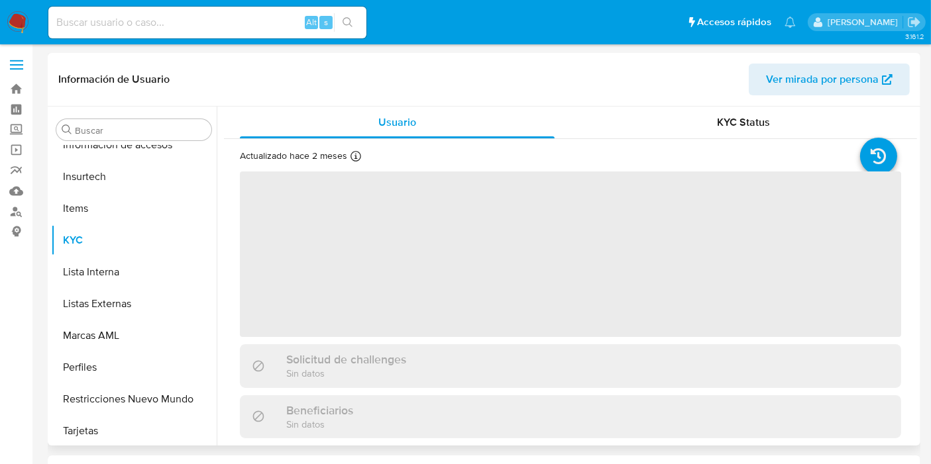
scroll to position [623, 0]
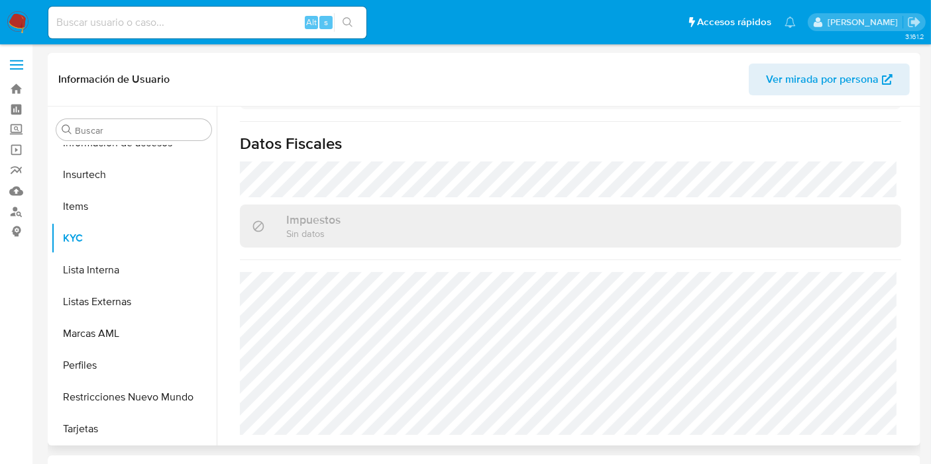
select select "10"
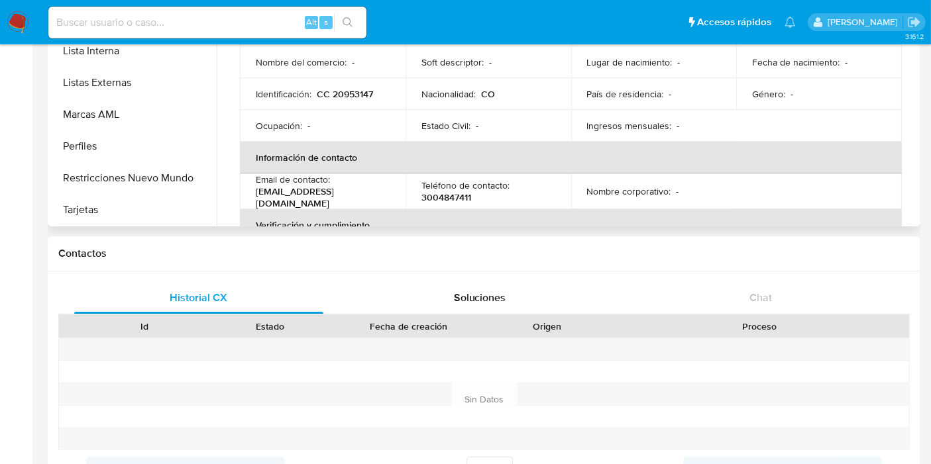
scroll to position [0, 0]
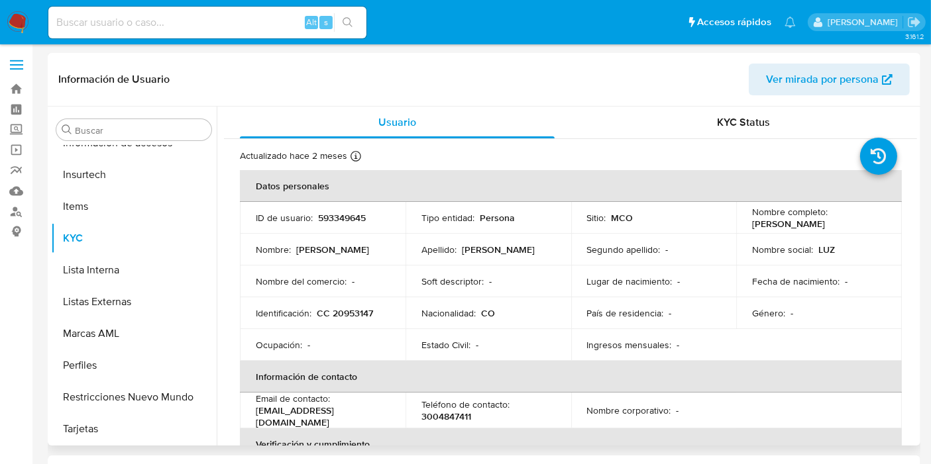
click at [362, 315] on p "CC 20953147" at bounding box center [345, 313] width 56 height 12
copy p "20953147"
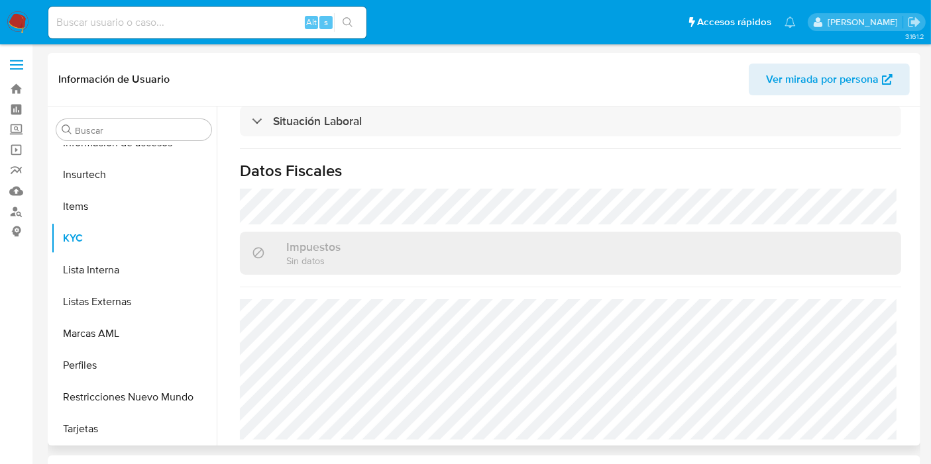
scroll to position [147, 0]
